Goal: Find specific page/section: Find specific page/section

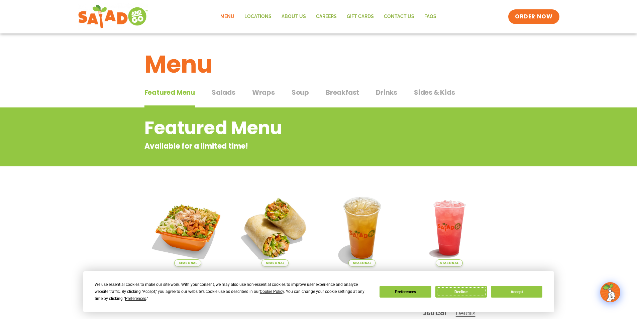
click at [456, 290] on button "Decline" at bounding box center [462, 292] width 52 height 12
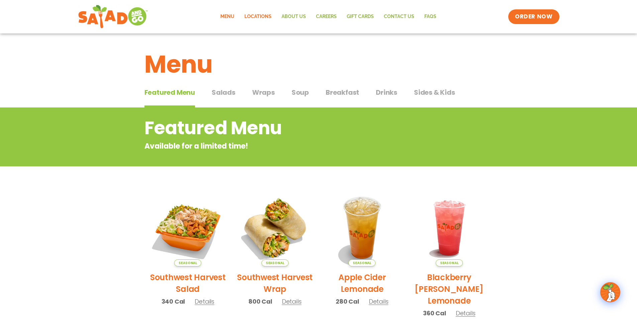
click at [265, 15] on link "Locations" at bounding box center [258, 16] width 37 height 15
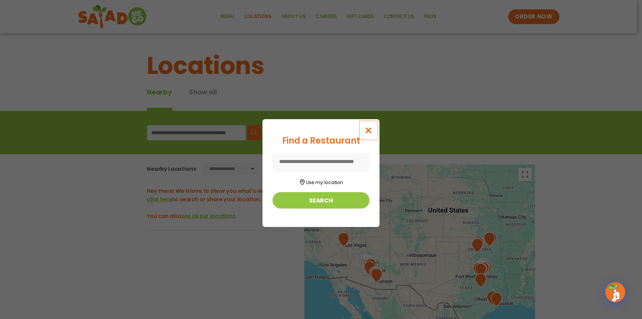
click at [369, 128] on icon "Close modal" at bounding box center [369, 130] width 8 height 7
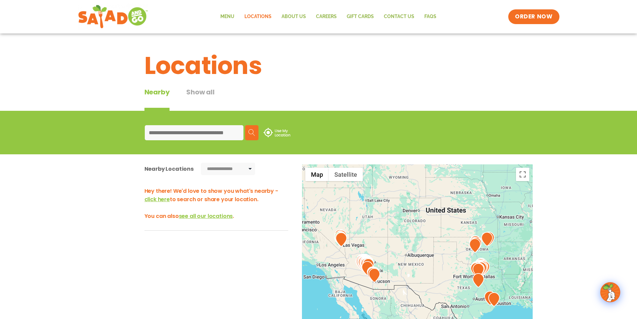
click at [188, 135] on input at bounding box center [194, 132] width 99 height 15
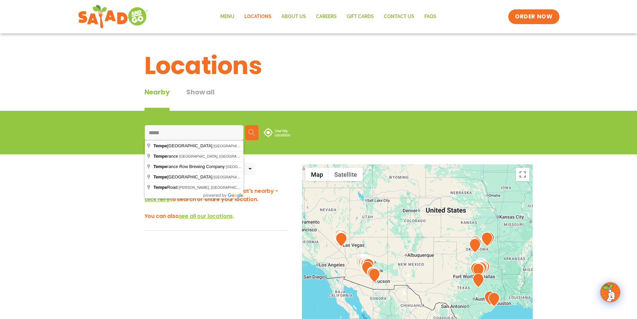
type input "*****"
click at [250, 134] on img at bounding box center [252, 132] width 7 height 7
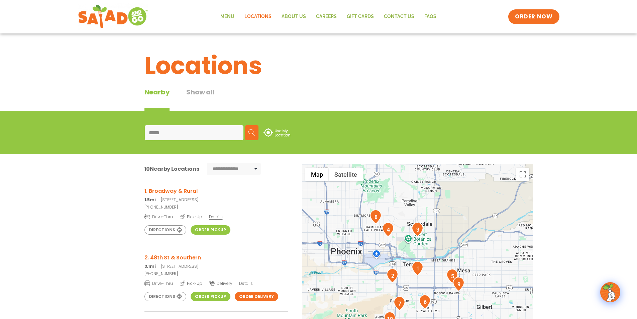
click at [204, 231] on link "Order Pickup" at bounding box center [211, 229] width 40 height 9
